Goal: Information Seeking & Learning: Learn about a topic

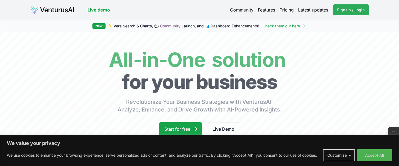
click at [346, 12] on span "Sign up / Login" at bounding box center [351, 9] width 28 height 5
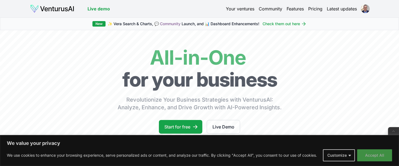
click at [381, 154] on button "Accept All" at bounding box center [374, 155] width 35 height 12
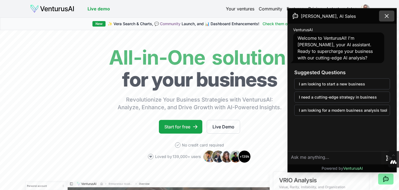
click at [387, 17] on icon at bounding box center [386, 16] width 7 height 7
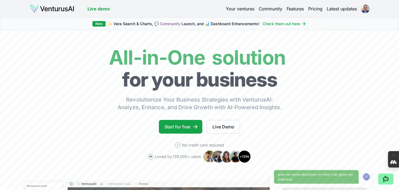
click at [311, 9] on link "Pricing" at bounding box center [315, 8] width 14 height 7
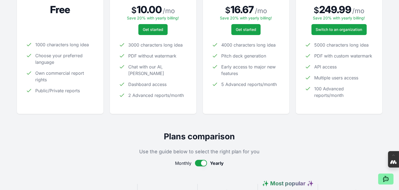
scroll to position [164, 0]
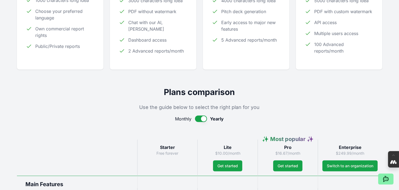
click at [197, 119] on button "button" at bounding box center [201, 118] width 12 height 7
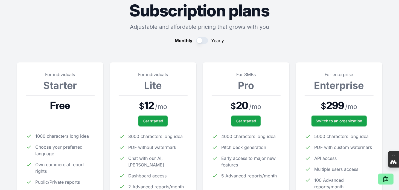
scroll to position [0, 0]
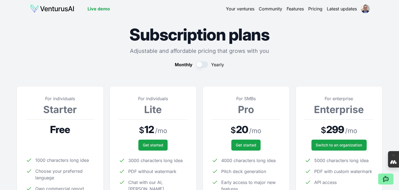
click at [203, 66] on button "button" at bounding box center [202, 64] width 12 height 7
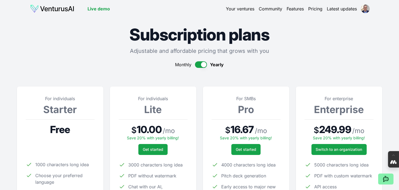
click at [197, 64] on button "button" at bounding box center [201, 64] width 12 height 7
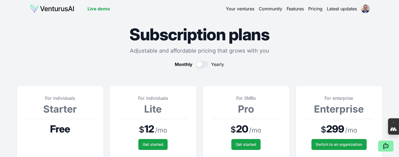
click at [48, 10] on img at bounding box center [52, 8] width 44 height 9
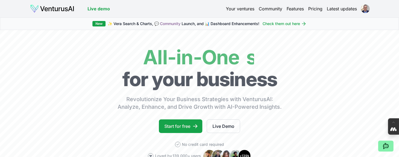
click at [338, 9] on link "Latest updates" at bounding box center [342, 8] width 30 height 7
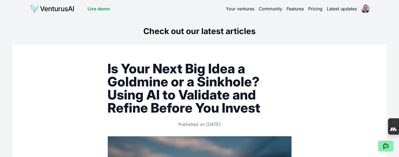
click at [290, 9] on link "Features" at bounding box center [295, 8] width 17 height 7
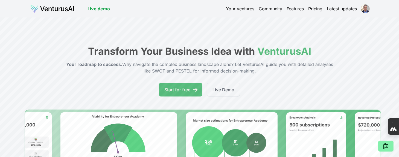
click at [316, 9] on link "Pricing" at bounding box center [315, 8] width 14 height 7
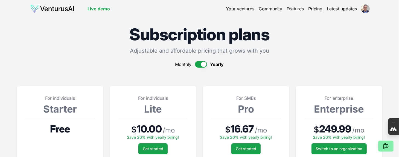
click at [316, 8] on link "Pricing" at bounding box center [315, 8] width 14 height 7
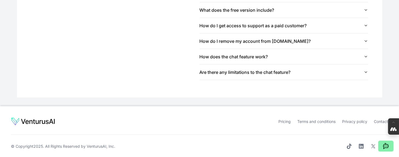
scroll to position [685, 0]
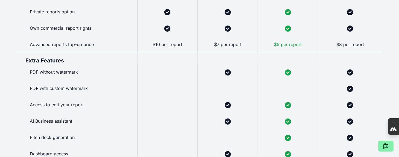
scroll to position [384, 0]
